Goal: Transaction & Acquisition: Purchase product/service

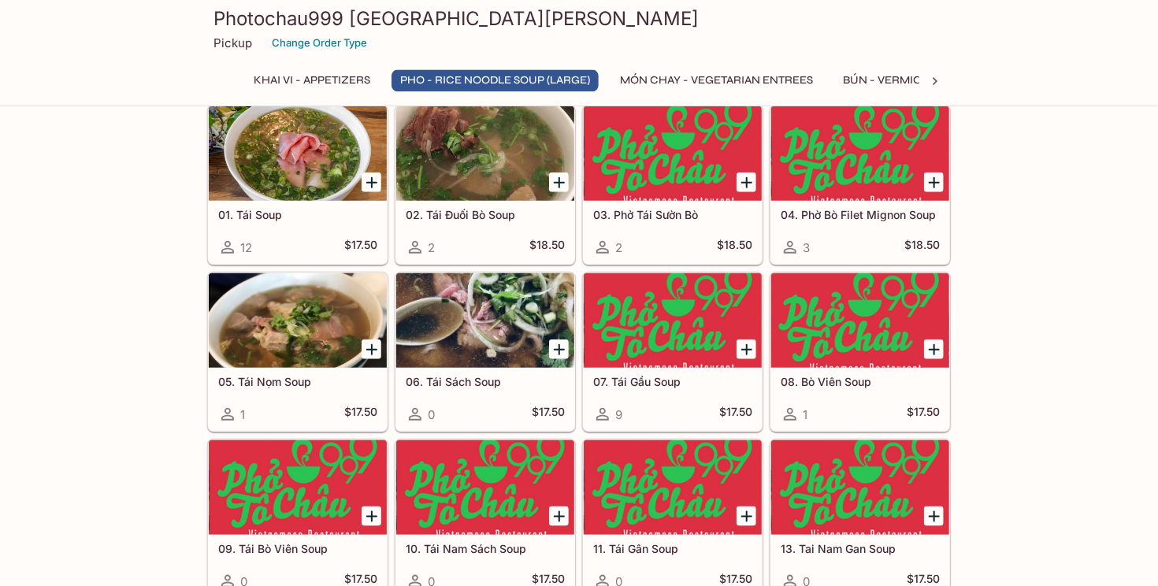
scroll to position [582, 0]
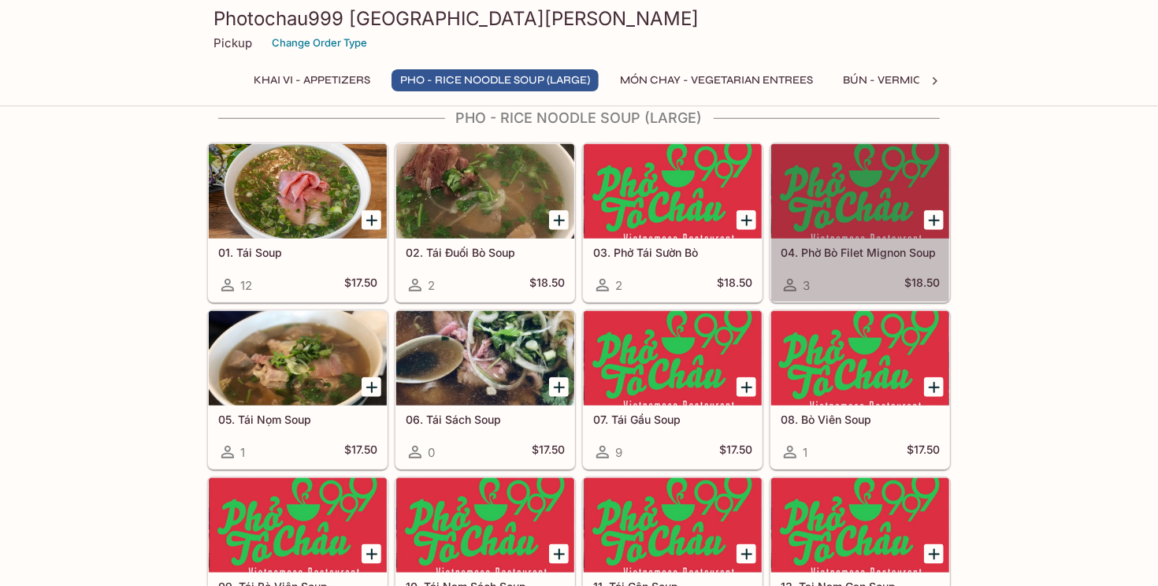
click at [903, 206] on div at bounding box center [860, 191] width 178 height 95
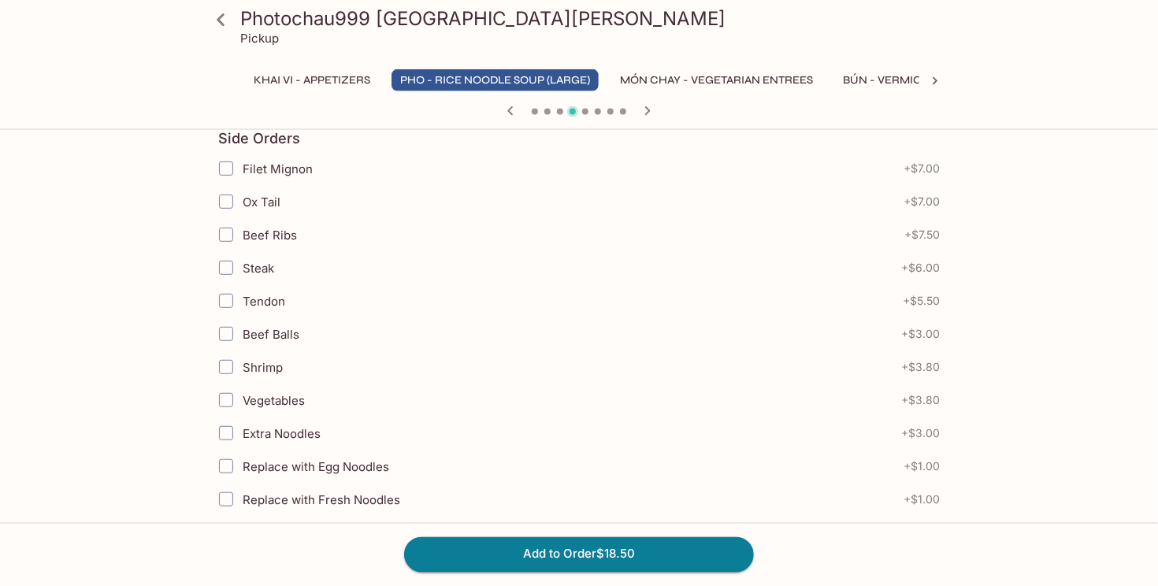
scroll to position [499, 0]
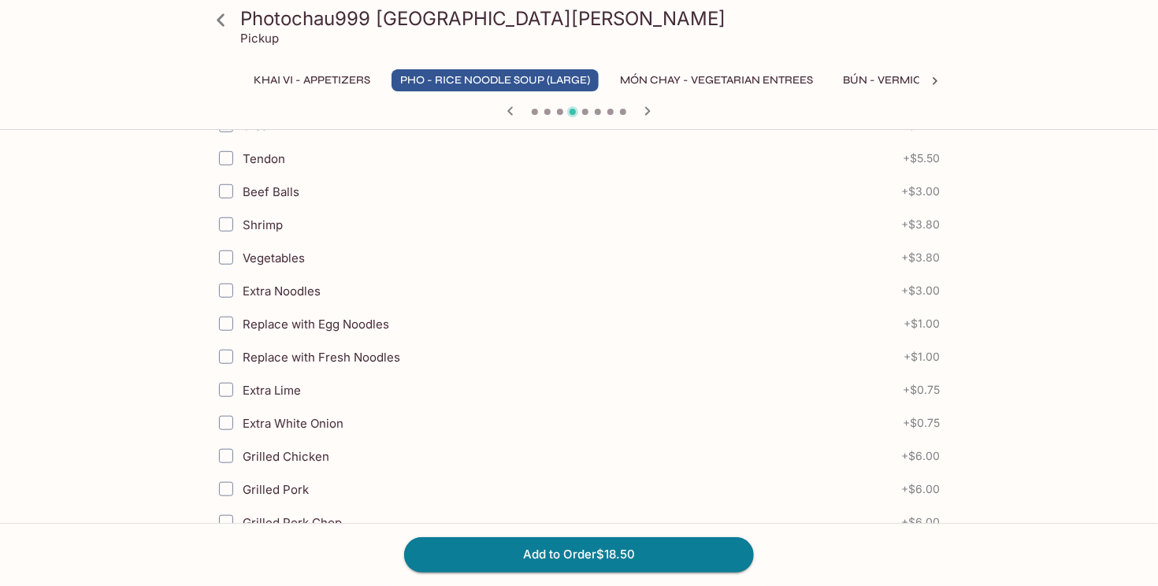
drag, startPoint x: 670, startPoint y: 558, endPoint x: 1101, endPoint y: 384, distance: 465.4
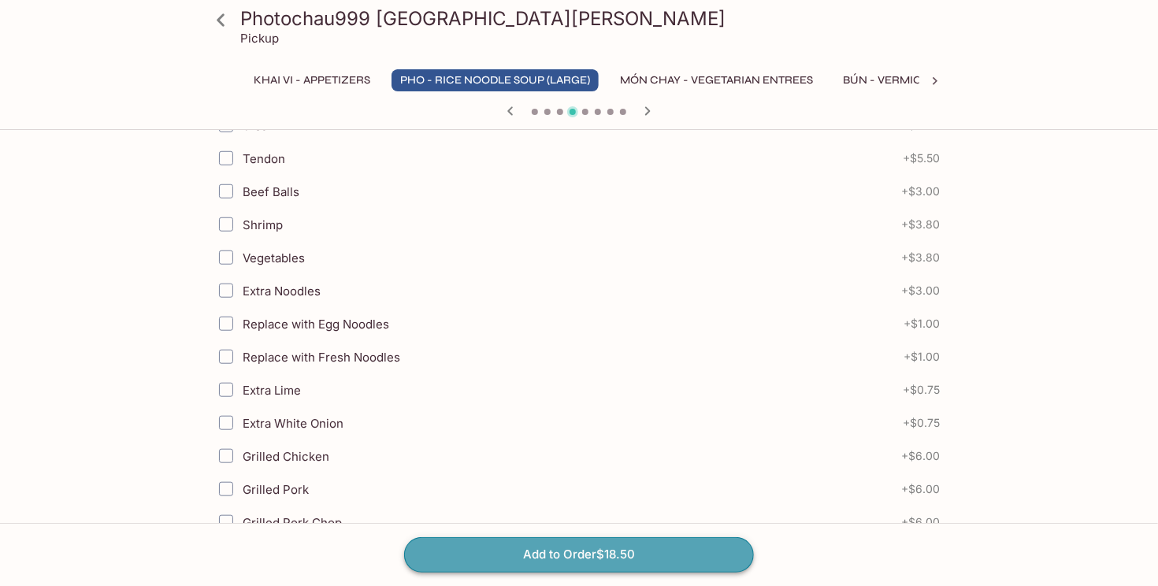
click at [681, 550] on button "Add to Order $18.50" at bounding box center [579, 554] width 350 height 35
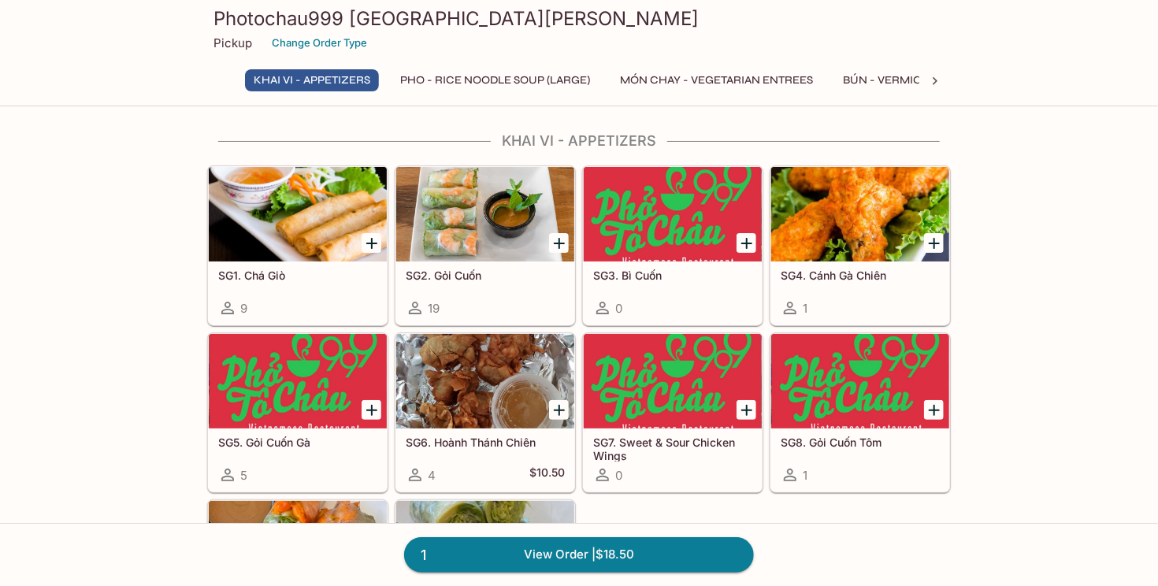
scroll to position [166, 0]
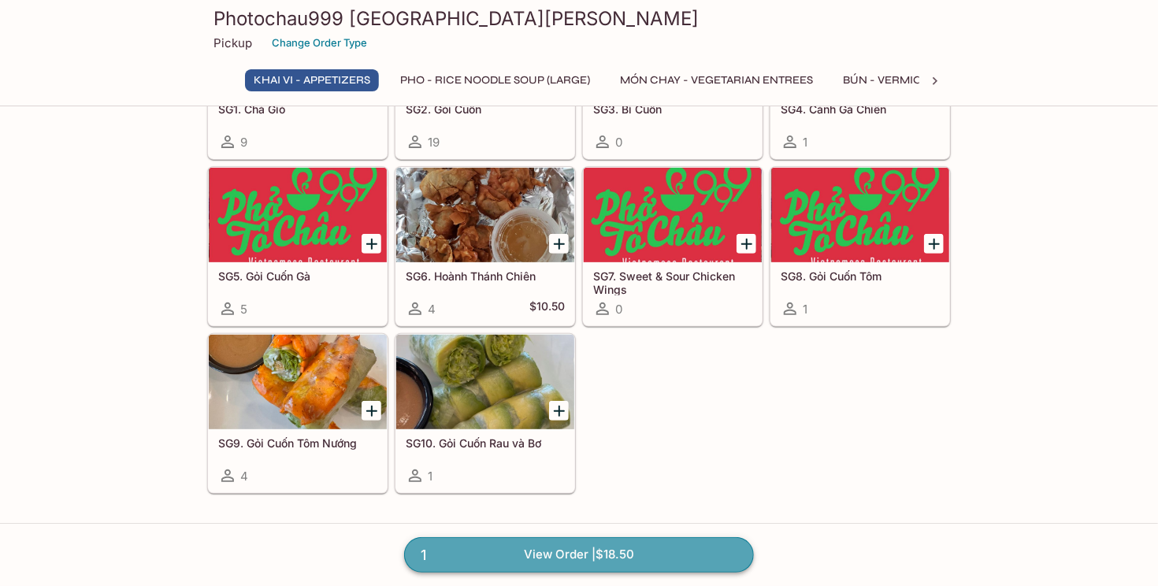
click at [606, 557] on link "1 View Order | $18.50" at bounding box center [579, 554] width 350 height 35
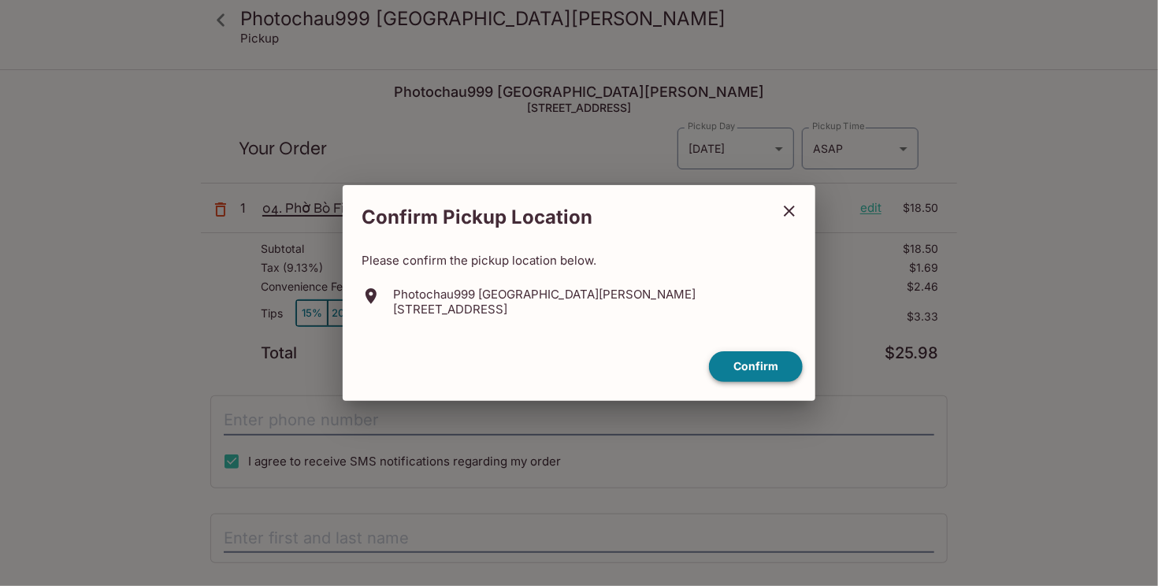
click at [748, 375] on button "Confirm" at bounding box center [756, 366] width 94 height 31
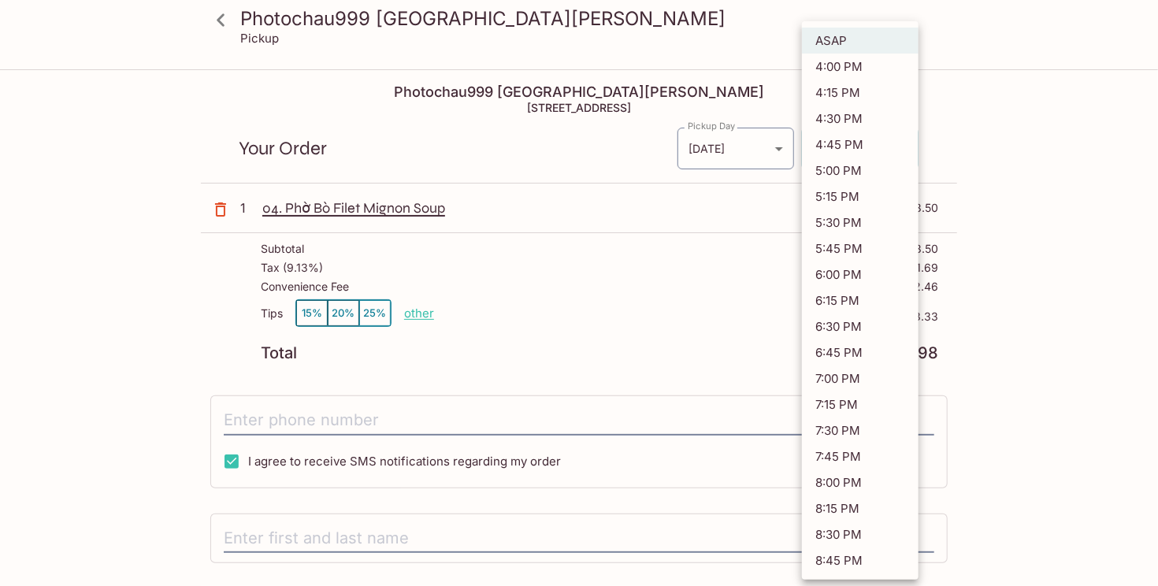
click at [903, 149] on body "Photochau999 [GEOGRAPHIC_DATA][PERSON_NAME] Pickup Photochau999 [GEOGRAPHIC_DAT…" at bounding box center [579, 364] width 1158 height 586
click at [854, 98] on li "4:15 PM" at bounding box center [860, 93] width 117 height 26
type input "[DATE]T23:15:34.000000Z"
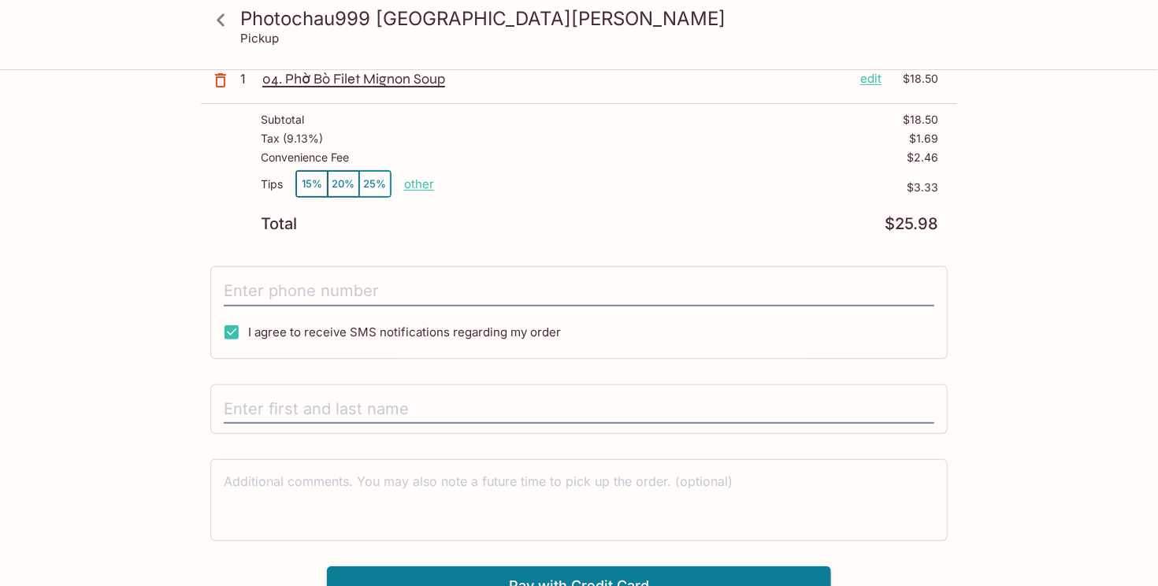
scroll to position [146, 0]
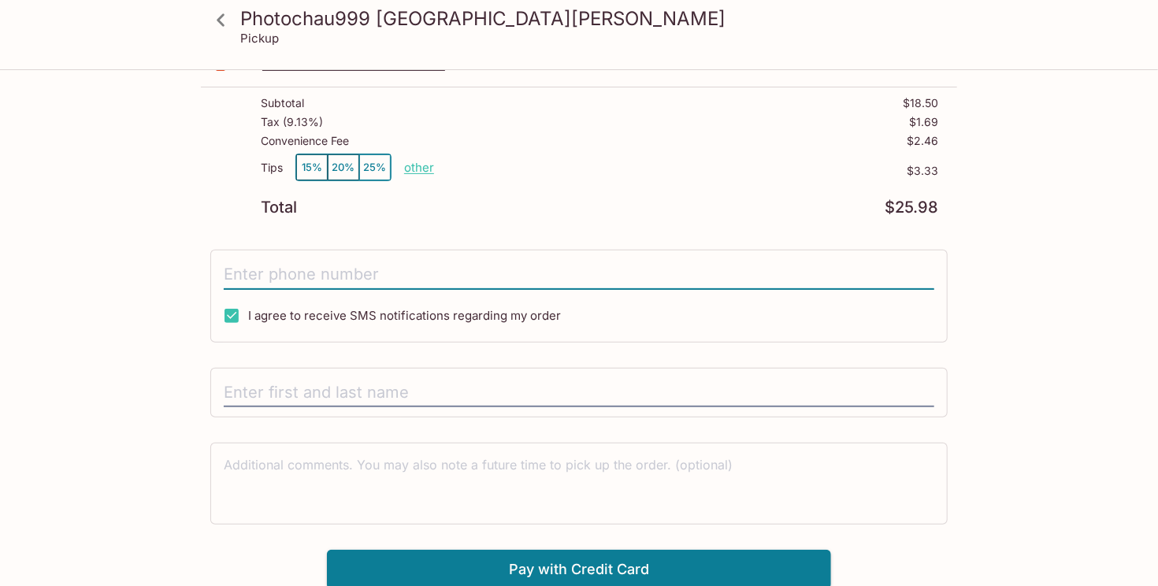
click at [579, 269] on input "tel" at bounding box center [579, 275] width 710 height 30
type input "[PHONE_NUMBER]"
click at [112, 295] on div "Photochau999 [GEOGRAPHIC_DATA][PERSON_NAME] Pickup Photochau999 [GEOGRAPHIC_DAT…" at bounding box center [579, 257] width 1008 height 664
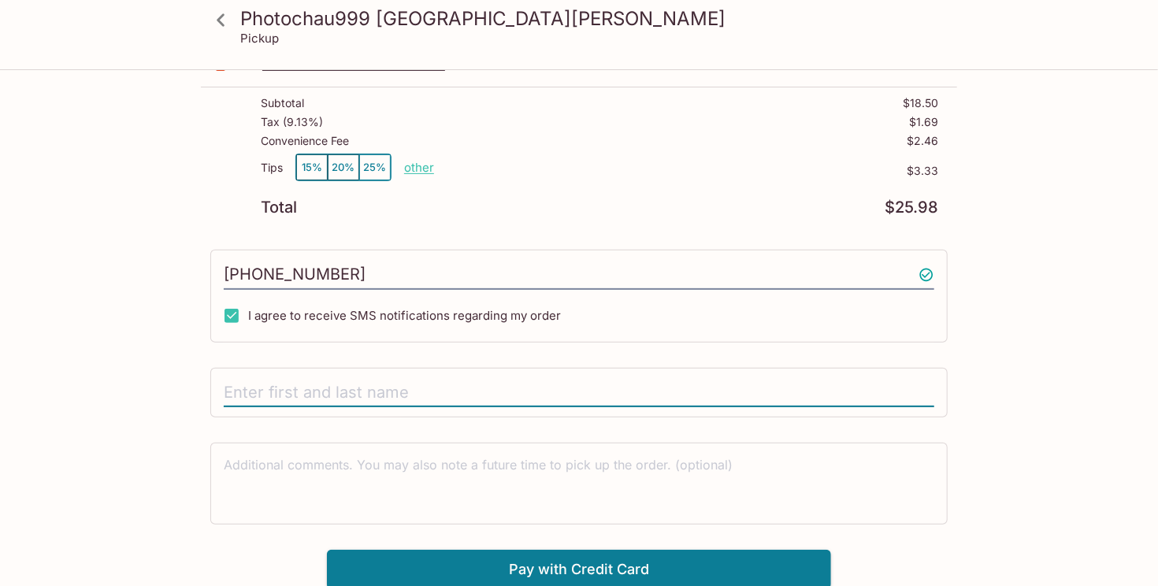
click at [303, 395] on input "text" at bounding box center [579, 393] width 710 height 30
type input "[PERSON_NAME]"
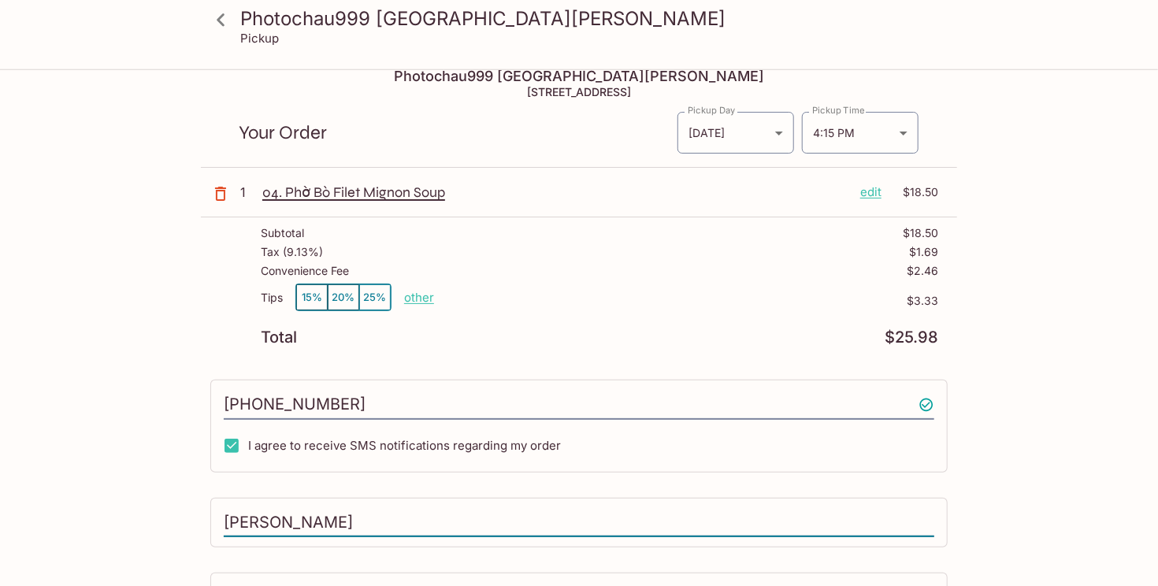
scroll to position [0, 0]
